Goal: Task Accomplishment & Management: Use online tool/utility

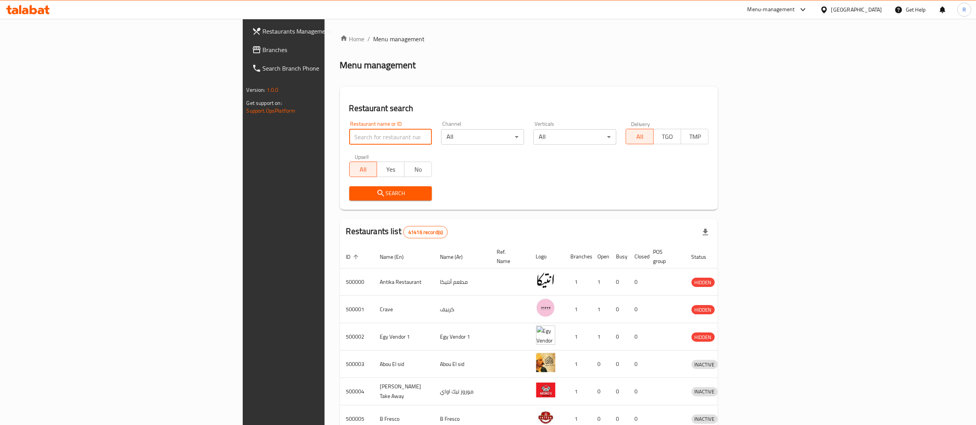
click at [349, 135] on input "search" at bounding box center [390, 136] width 83 height 15
type input "vapore"
click button "Search" at bounding box center [390, 193] width 83 height 14
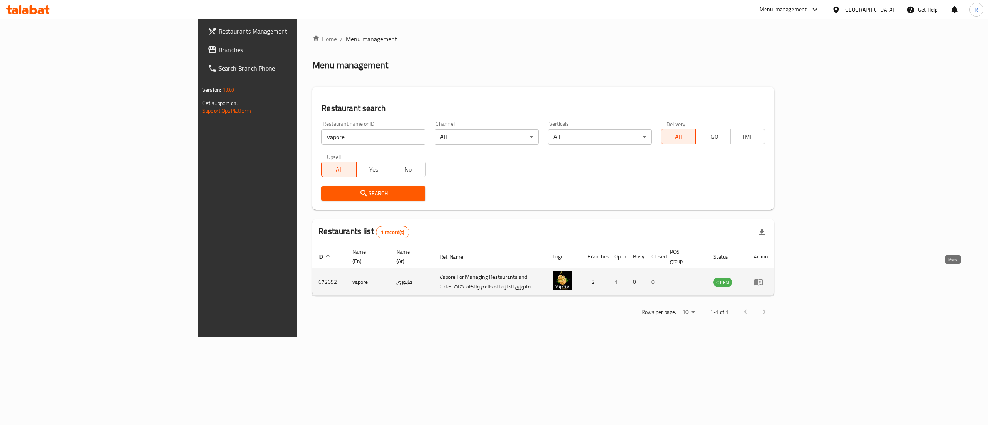
click at [762, 281] on icon "enhanced table" at bounding box center [760, 282] width 3 height 3
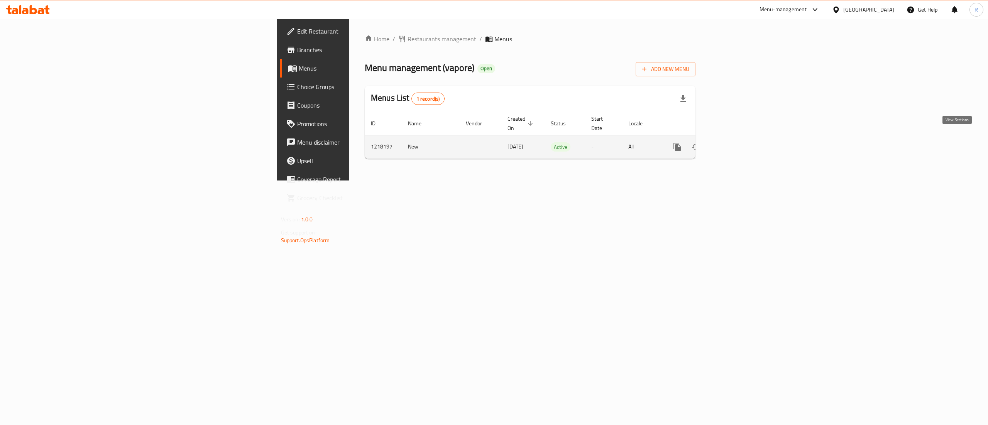
click at [736, 144] on icon "enhanced table" at bounding box center [732, 147] width 7 height 7
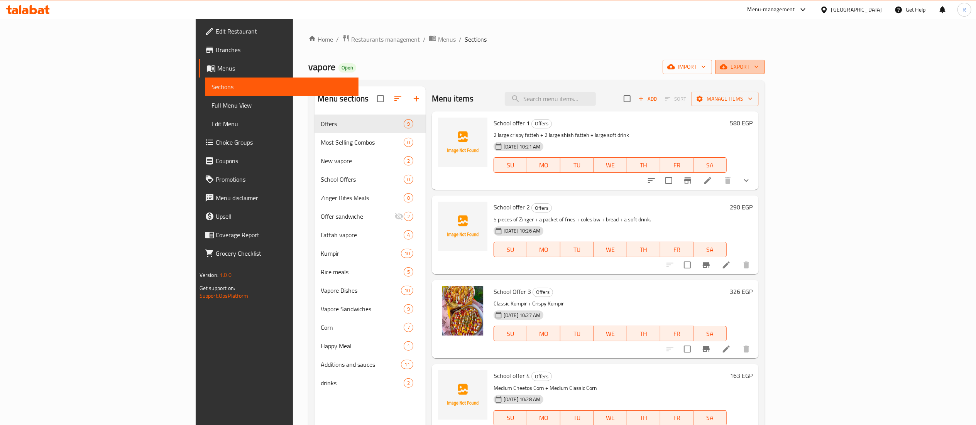
click at [765, 73] on button "export" at bounding box center [740, 67] width 50 height 14
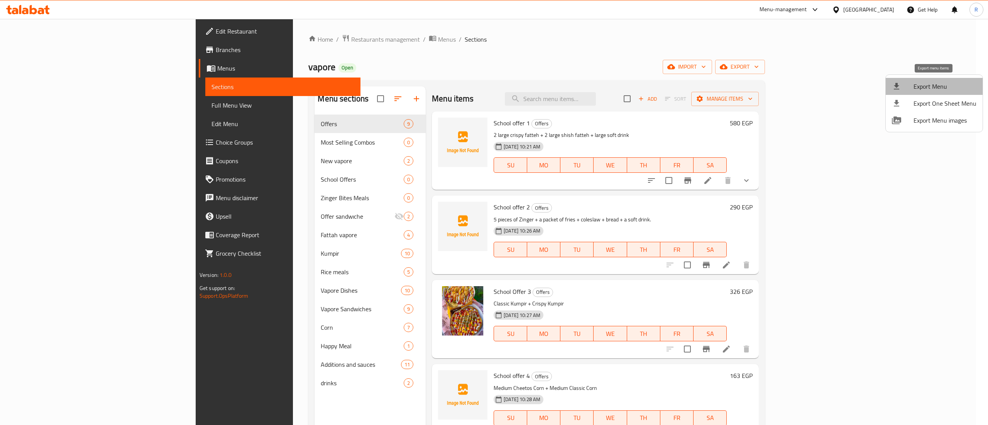
click at [966, 86] on span "Export Menu" at bounding box center [945, 86] width 63 height 9
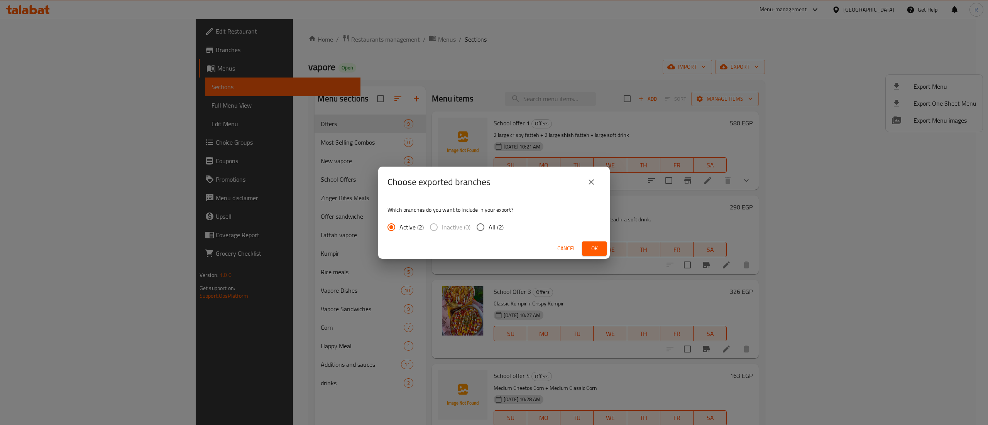
click at [498, 228] on span "All (2)" at bounding box center [496, 227] width 15 height 9
click at [489, 228] on input "All (2)" at bounding box center [480, 227] width 16 height 16
radio input "true"
click at [606, 242] on button "Ok" at bounding box center [594, 249] width 25 height 14
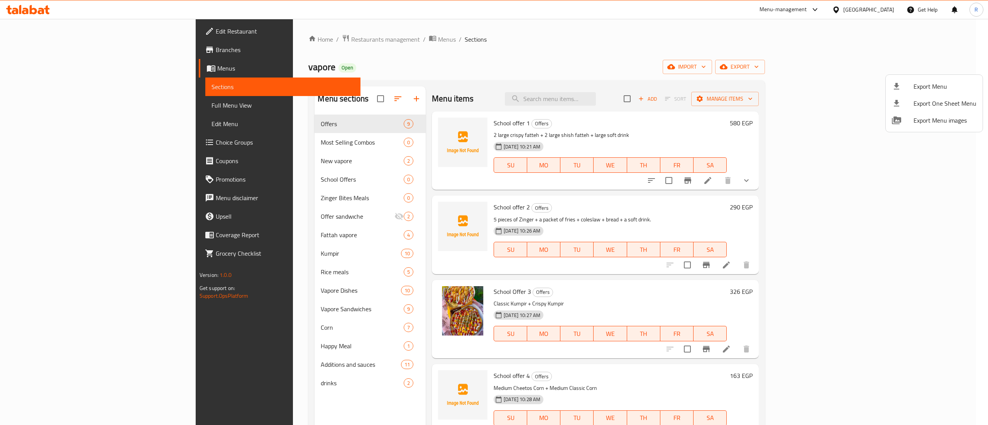
click at [400, 129] on div at bounding box center [494, 212] width 988 height 425
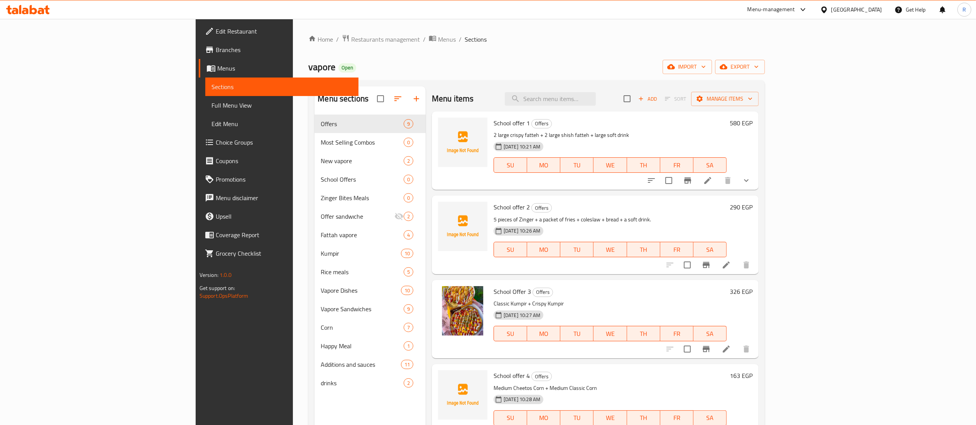
click at [438, 131] on img at bounding box center [462, 142] width 49 height 49
click at [438, 126] on img at bounding box center [462, 142] width 49 height 49
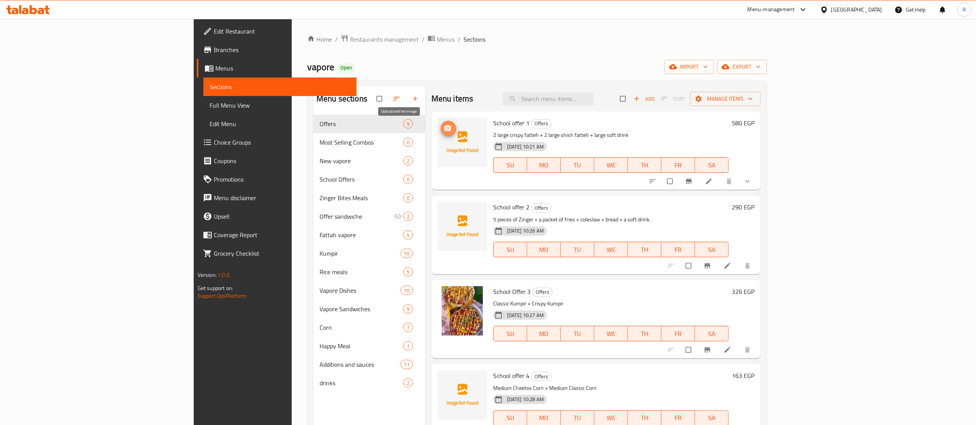
click at [444, 131] on icon "upload picture" at bounding box center [447, 128] width 7 height 6
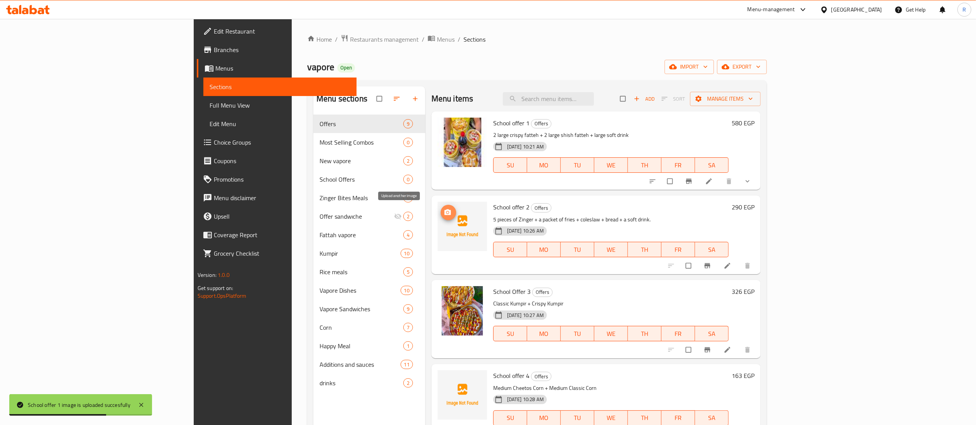
click at [444, 213] on icon "upload picture" at bounding box center [447, 213] width 7 height 6
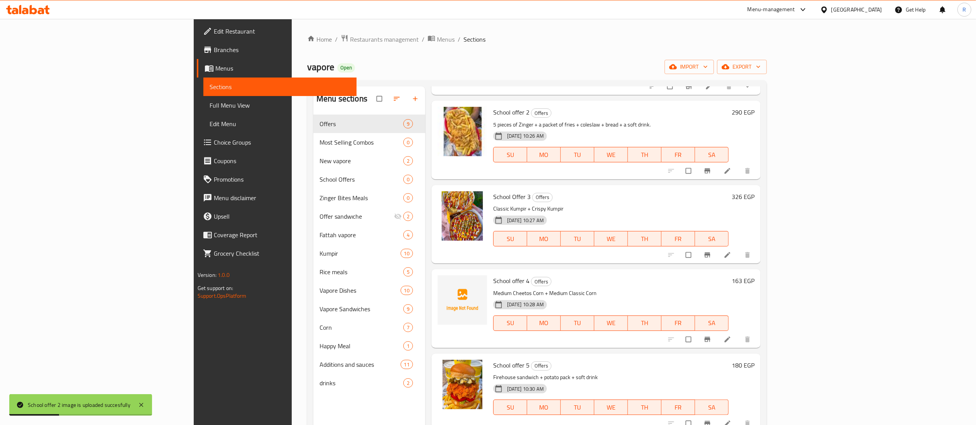
scroll to position [97, 0]
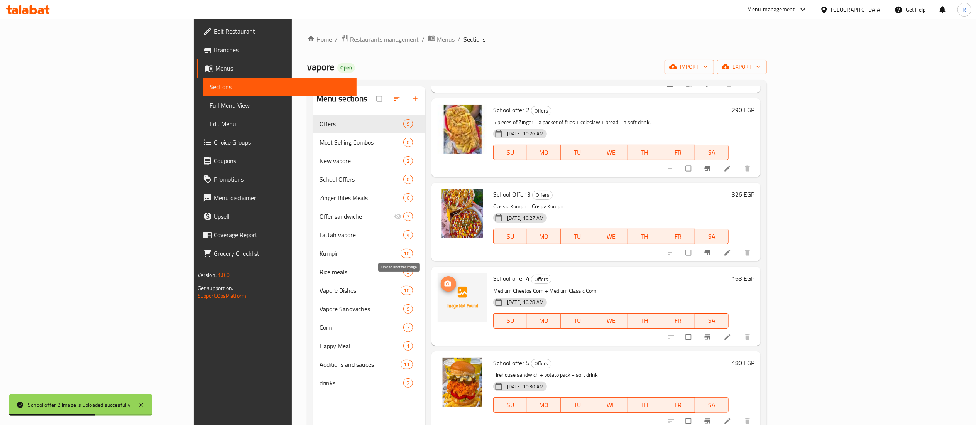
click at [444, 286] on icon "upload picture" at bounding box center [447, 284] width 7 height 6
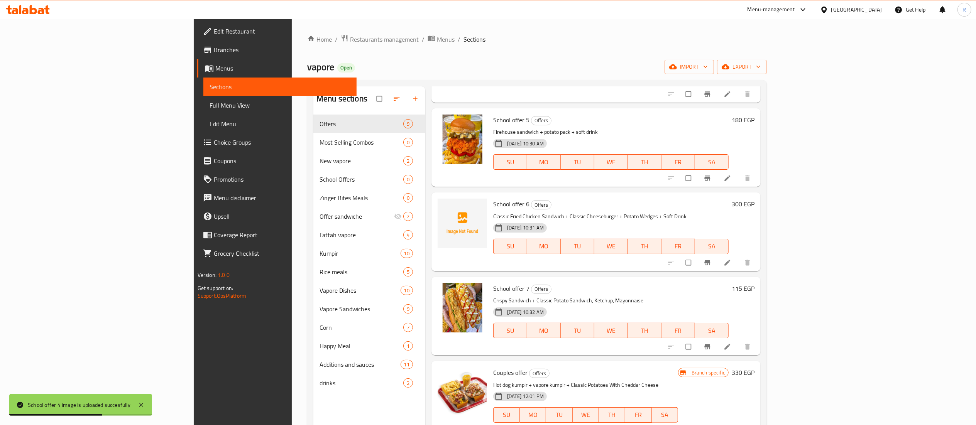
scroll to position [352, 0]
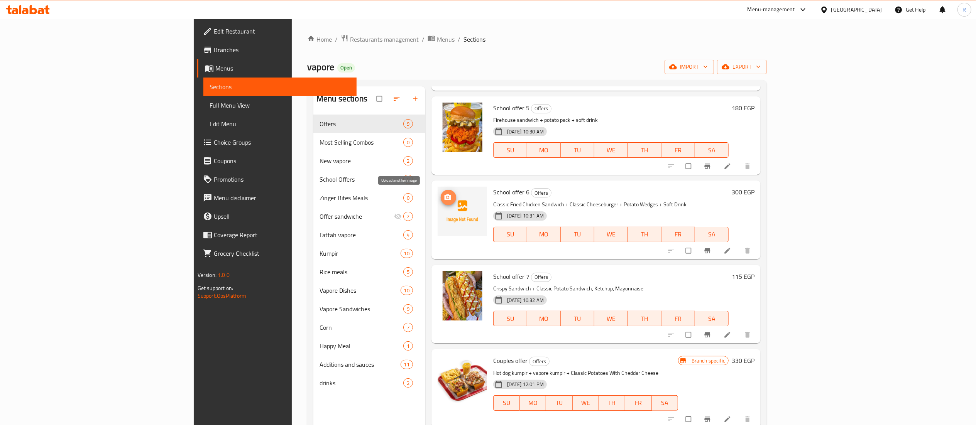
click at [444, 200] on icon "upload picture" at bounding box center [447, 198] width 7 height 6
